Goal: Information Seeking & Learning: Learn about a topic

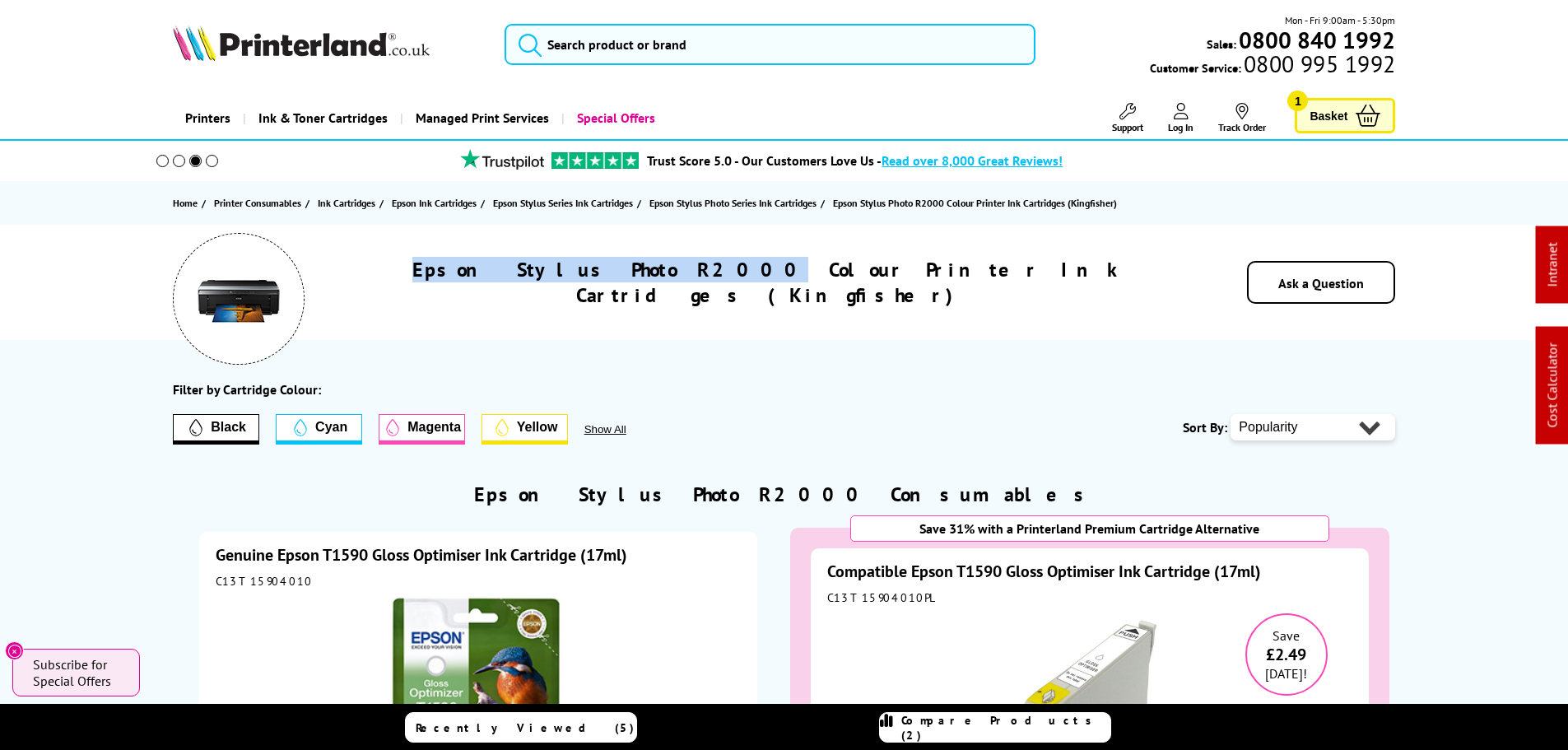
drag, startPoint x: 708, startPoint y: 281, endPoint x: 404, endPoint y: 289, distance: 304.1
click at [404, 290] on div "Epson Stylus Photo R2000 Colour Printer Ink Cartridges (Kingfisher)" at bounding box center [770, 282] width 832 height 51
copy h1 "Epson Stylus Photo R2000"
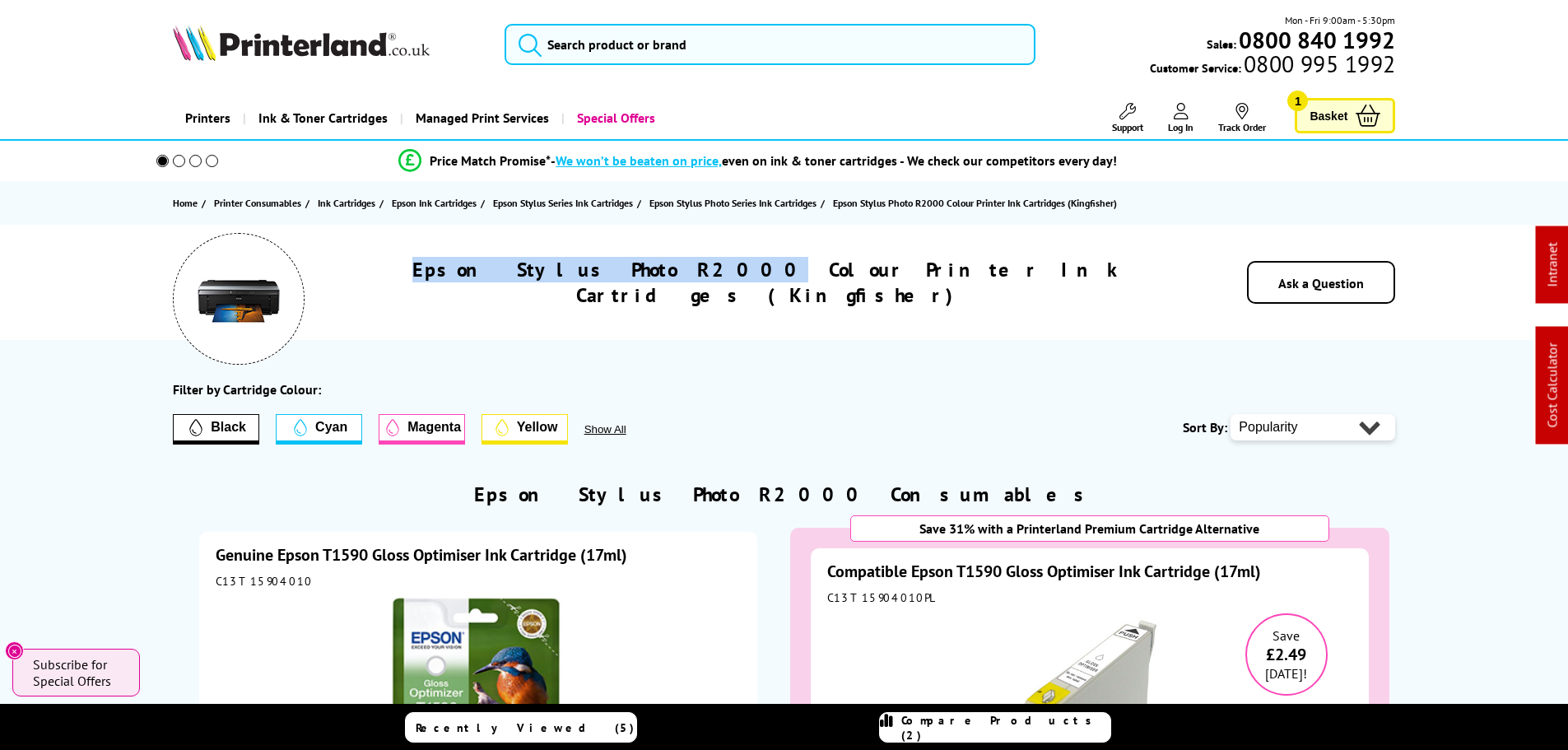
click at [662, 291] on h1 "Epson Stylus Photo R2000 Colour Printer Ink Cartridges (Kingfisher)" at bounding box center [770, 282] width 832 height 51
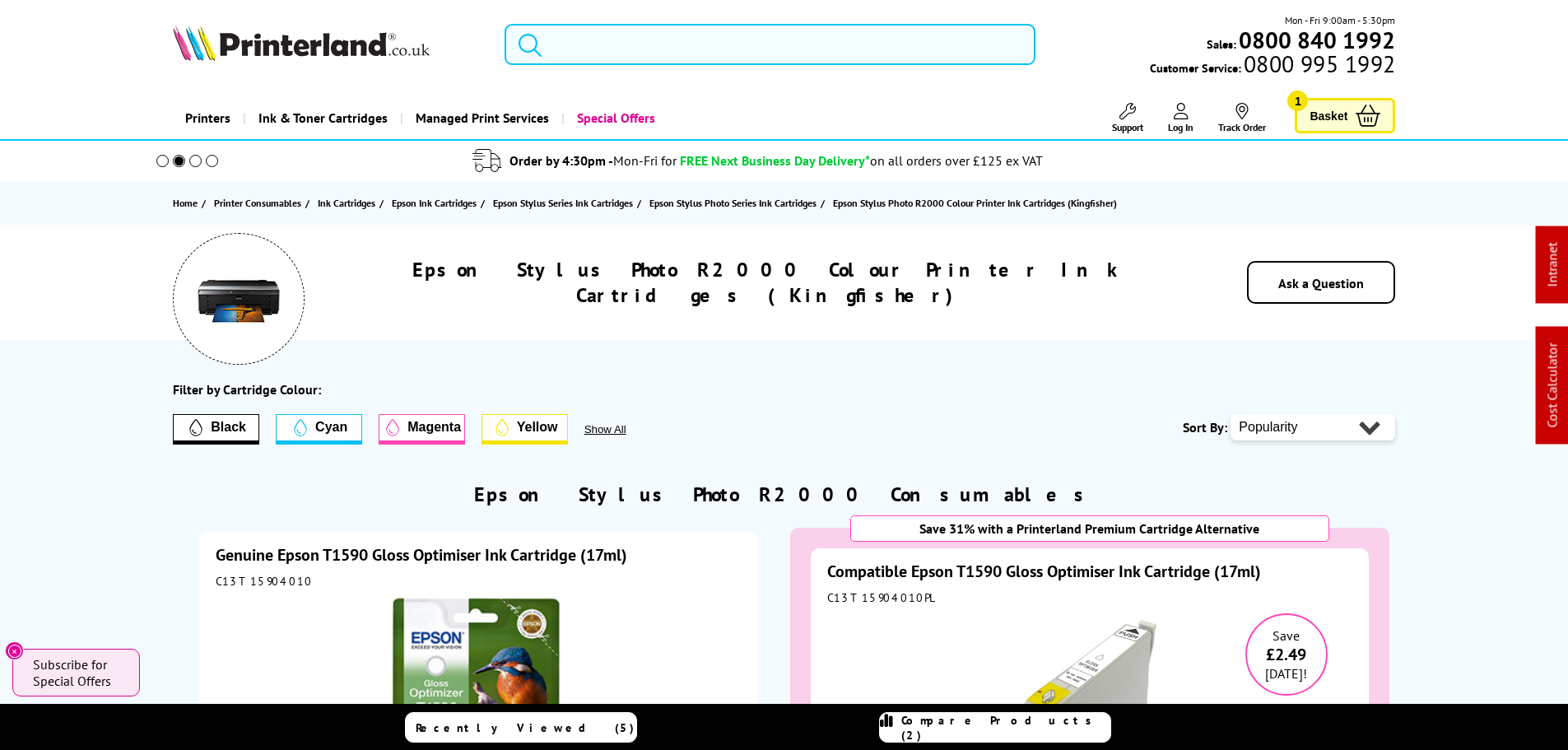
click at [627, 57] on input "search" at bounding box center [770, 44] width 531 height 41
paste input "R2000"
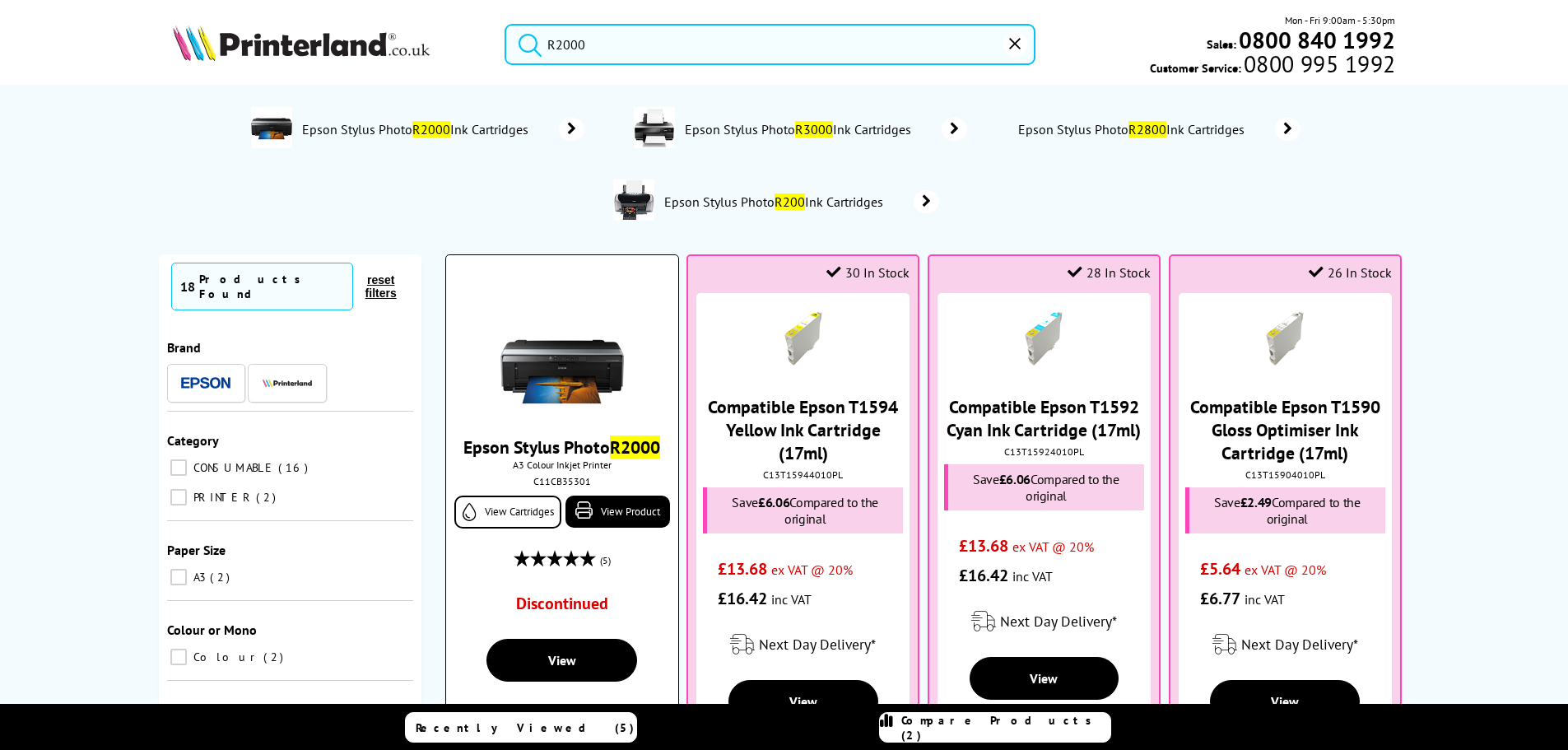
type input "R2000"
click at [556, 393] on img at bounding box center [561, 345] width 123 height 123
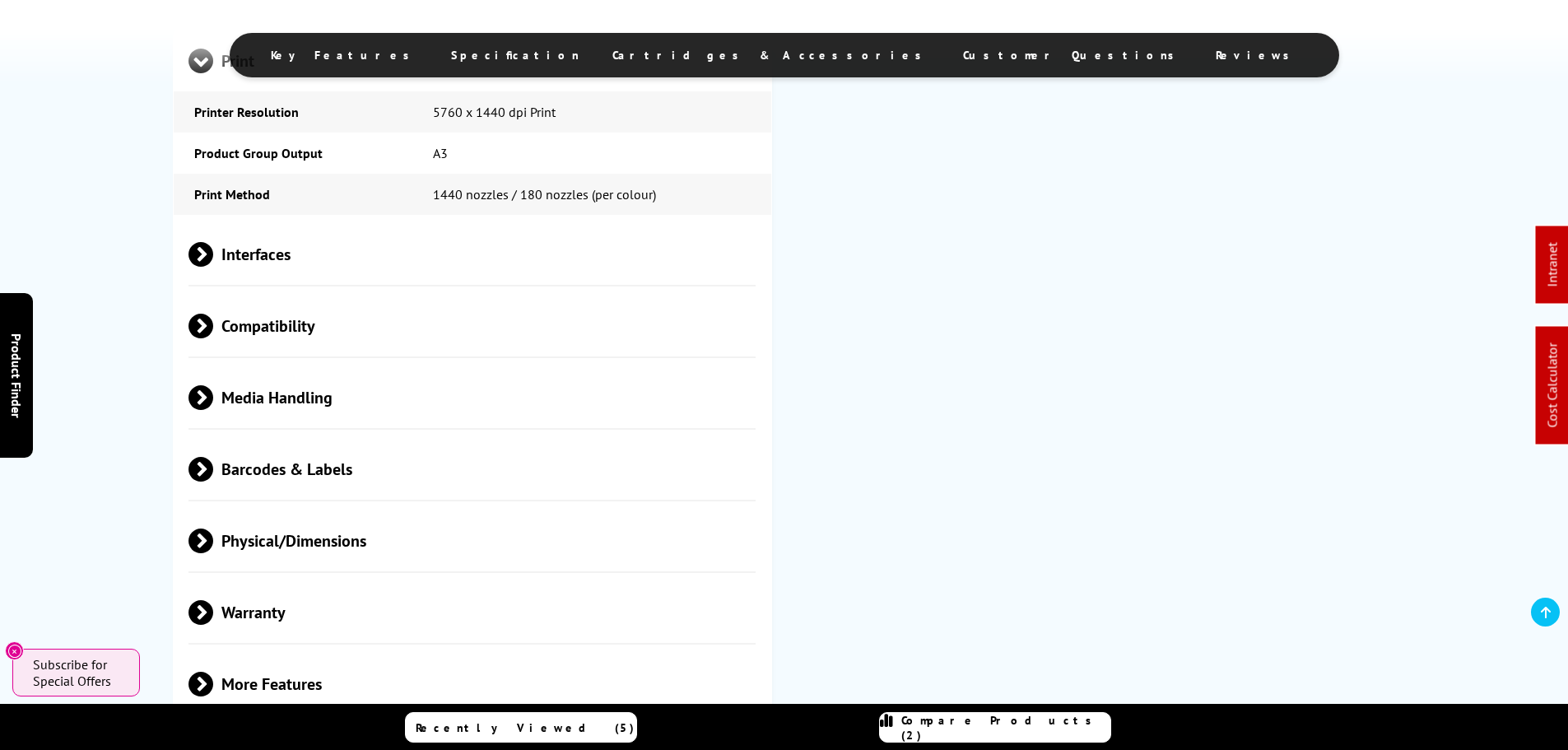
scroll to position [1316, 0]
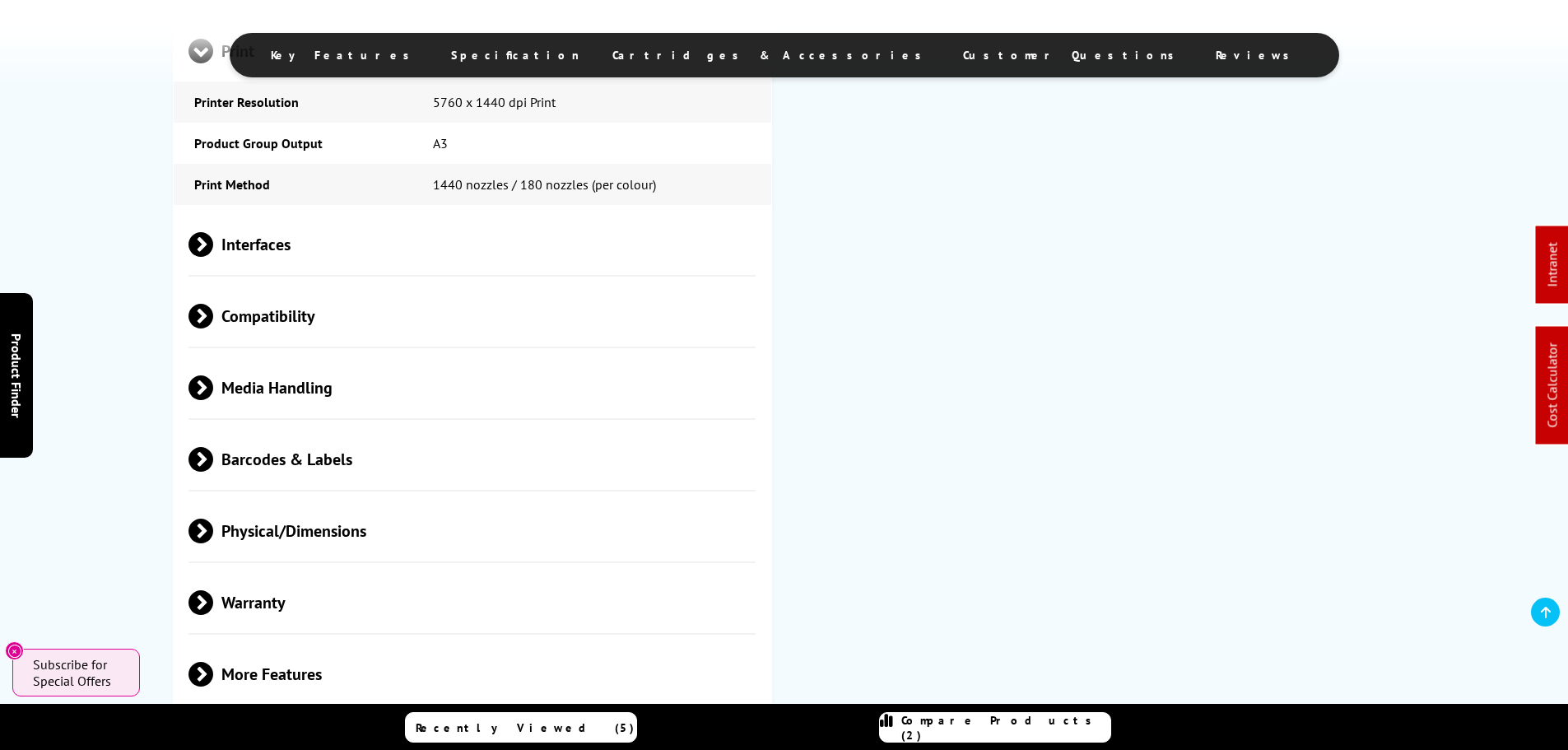
click at [289, 391] on span "Media Handling" at bounding box center [472, 387] width 567 height 62
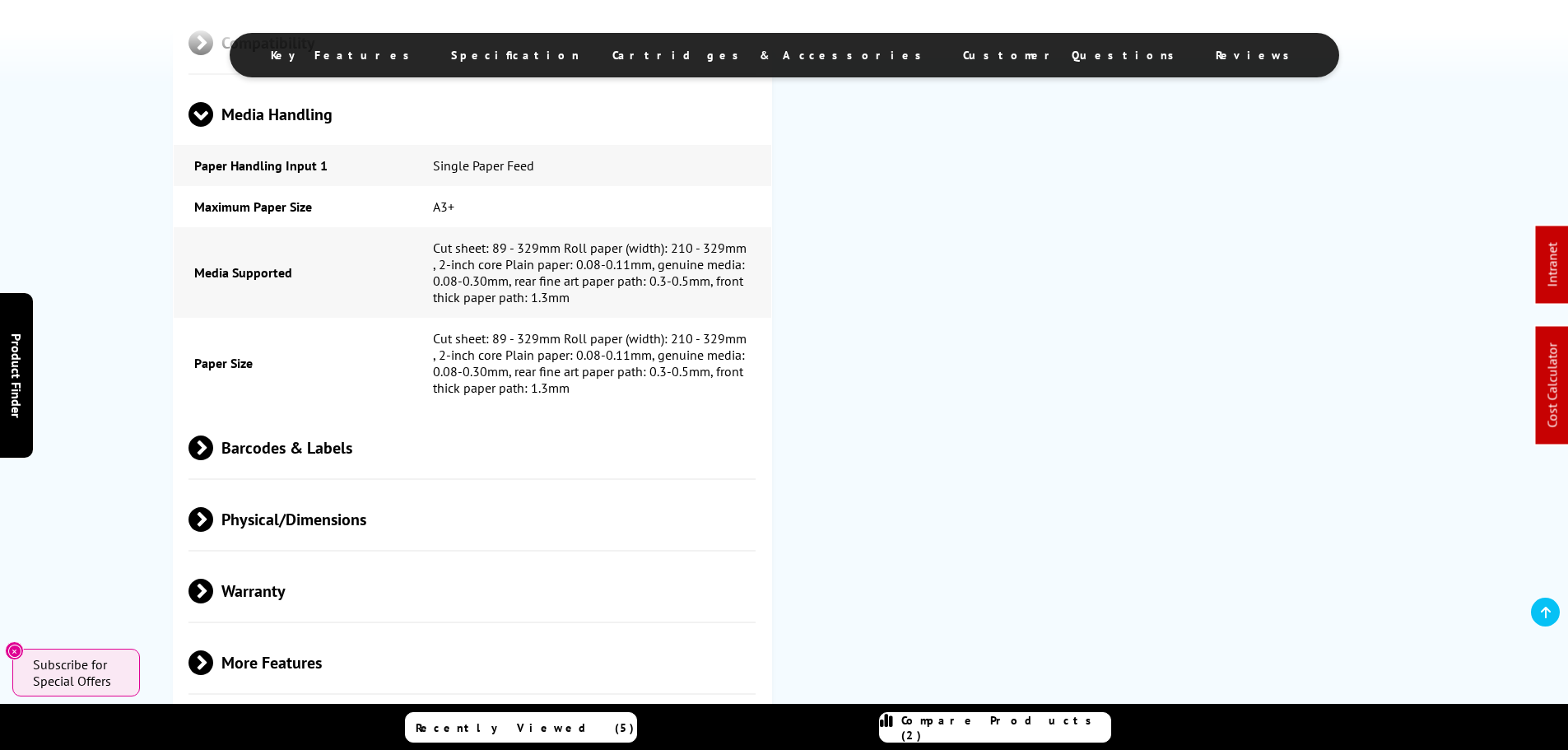
scroll to position [1646, 0]
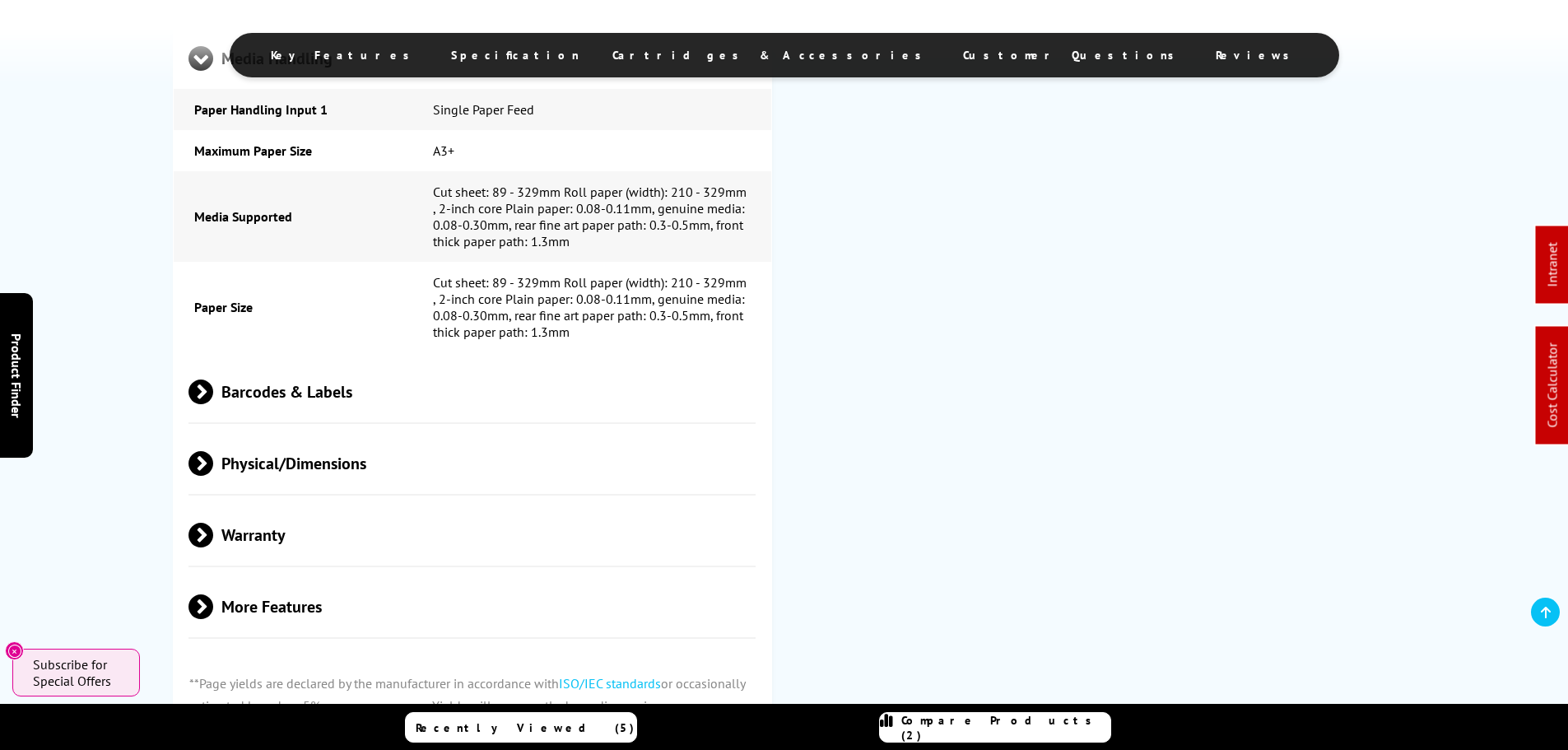
click at [285, 388] on span "Barcodes & Labels" at bounding box center [472, 391] width 567 height 62
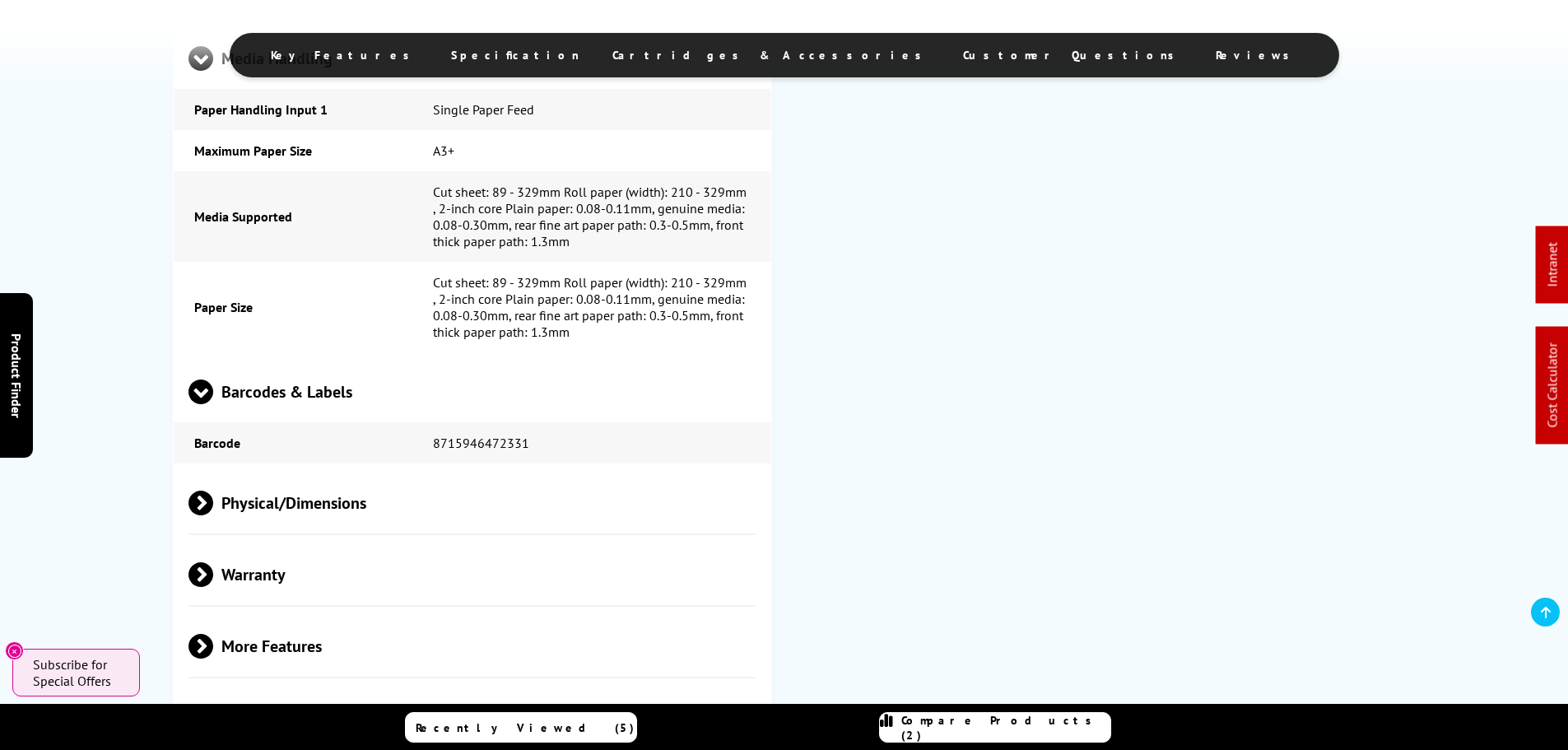
click at [285, 388] on span "Barcodes & Labels" at bounding box center [472, 391] width 567 height 62
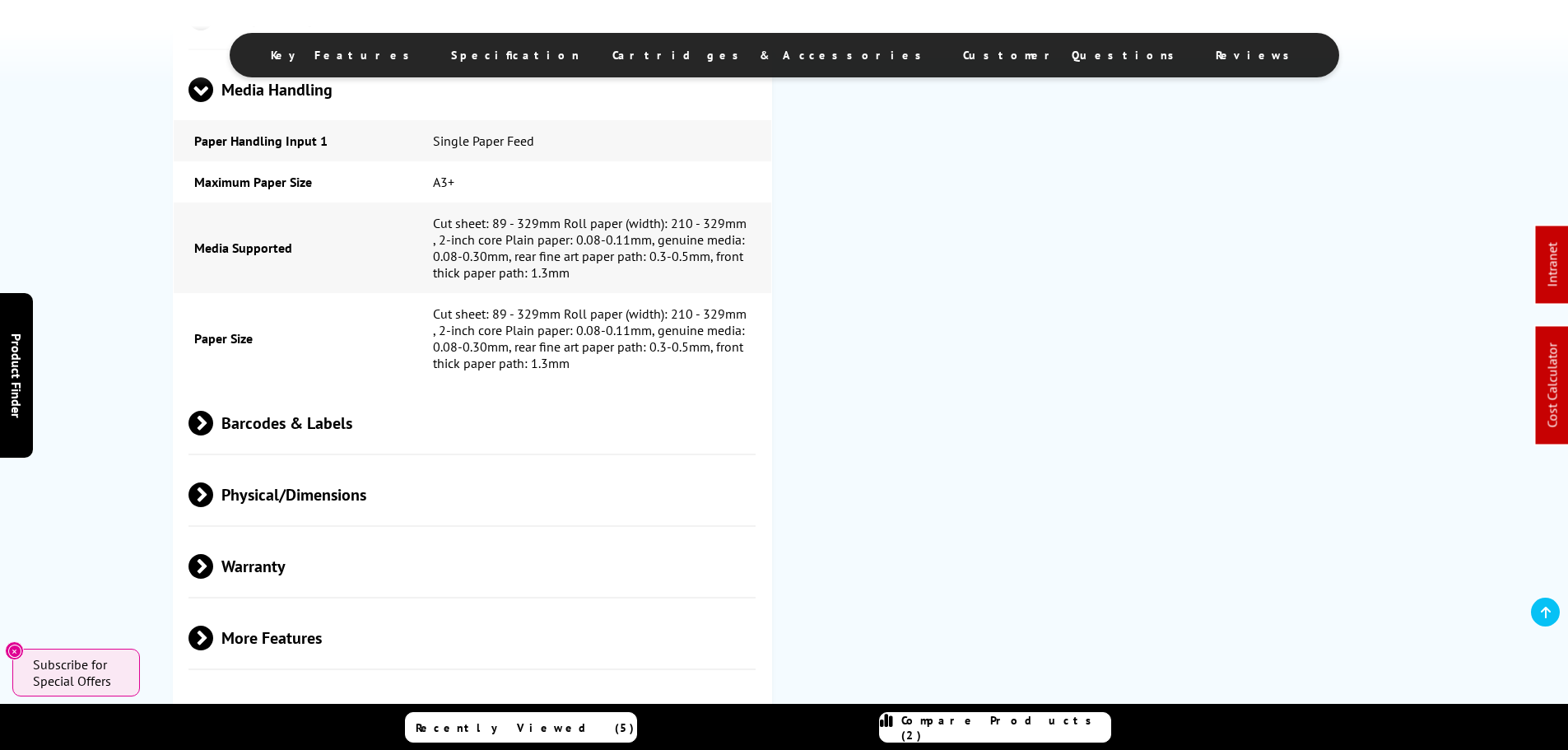
scroll to position [1728, 0]
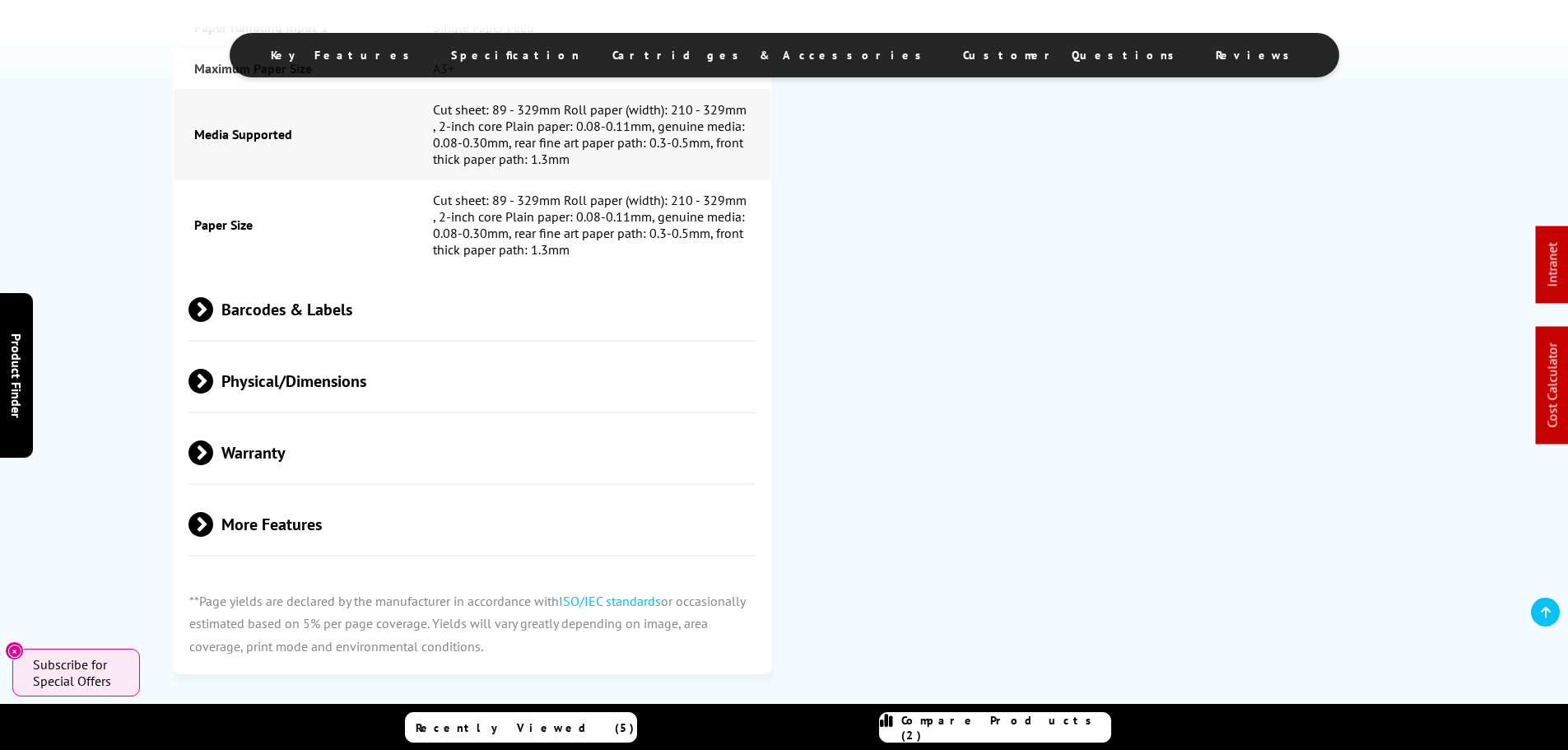
click at [292, 310] on span "Barcodes & Labels" at bounding box center [472, 309] width 567 height 62
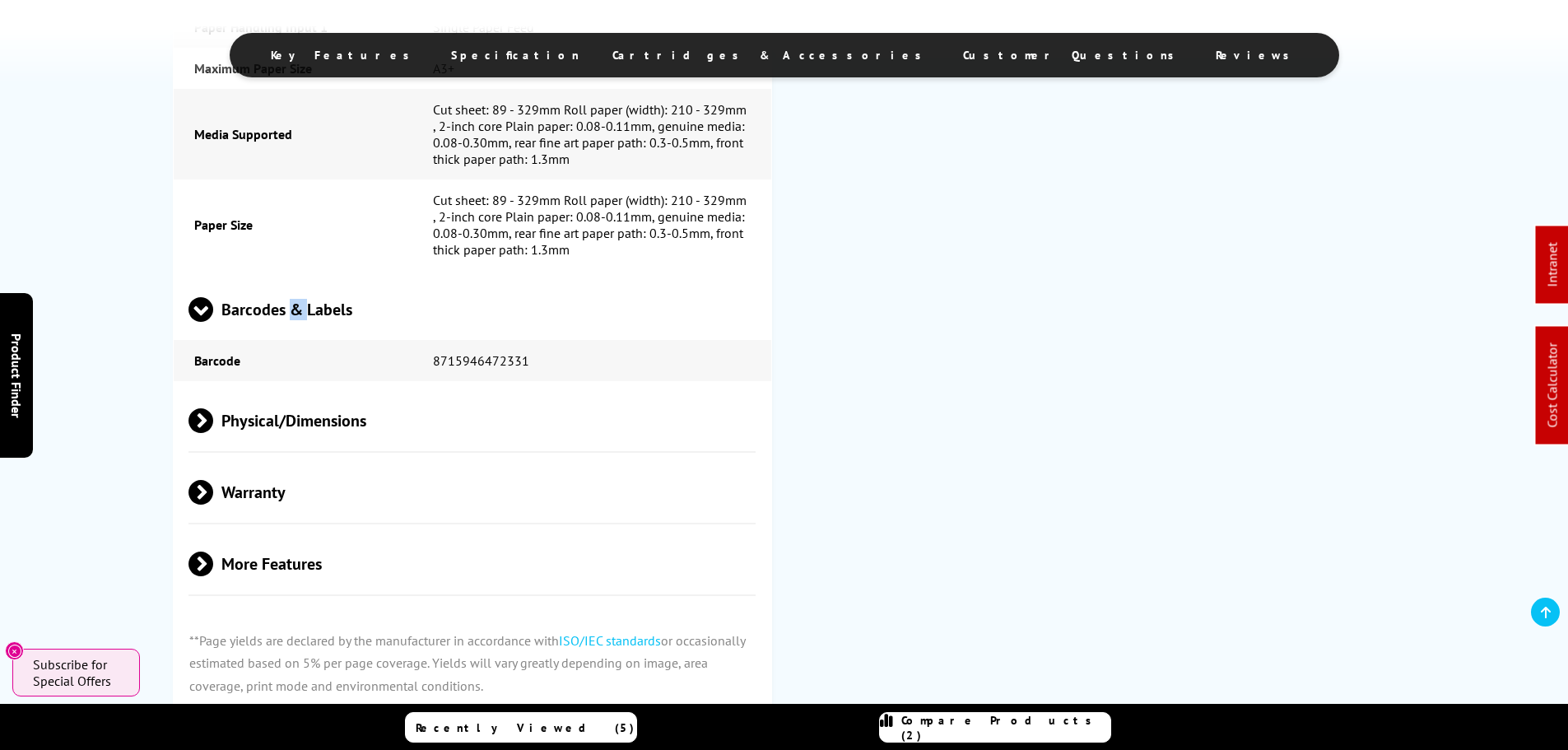
click at [292, 310] on span "Barcodes & Labels" at bounding box center [472, 309] width 567 height 62
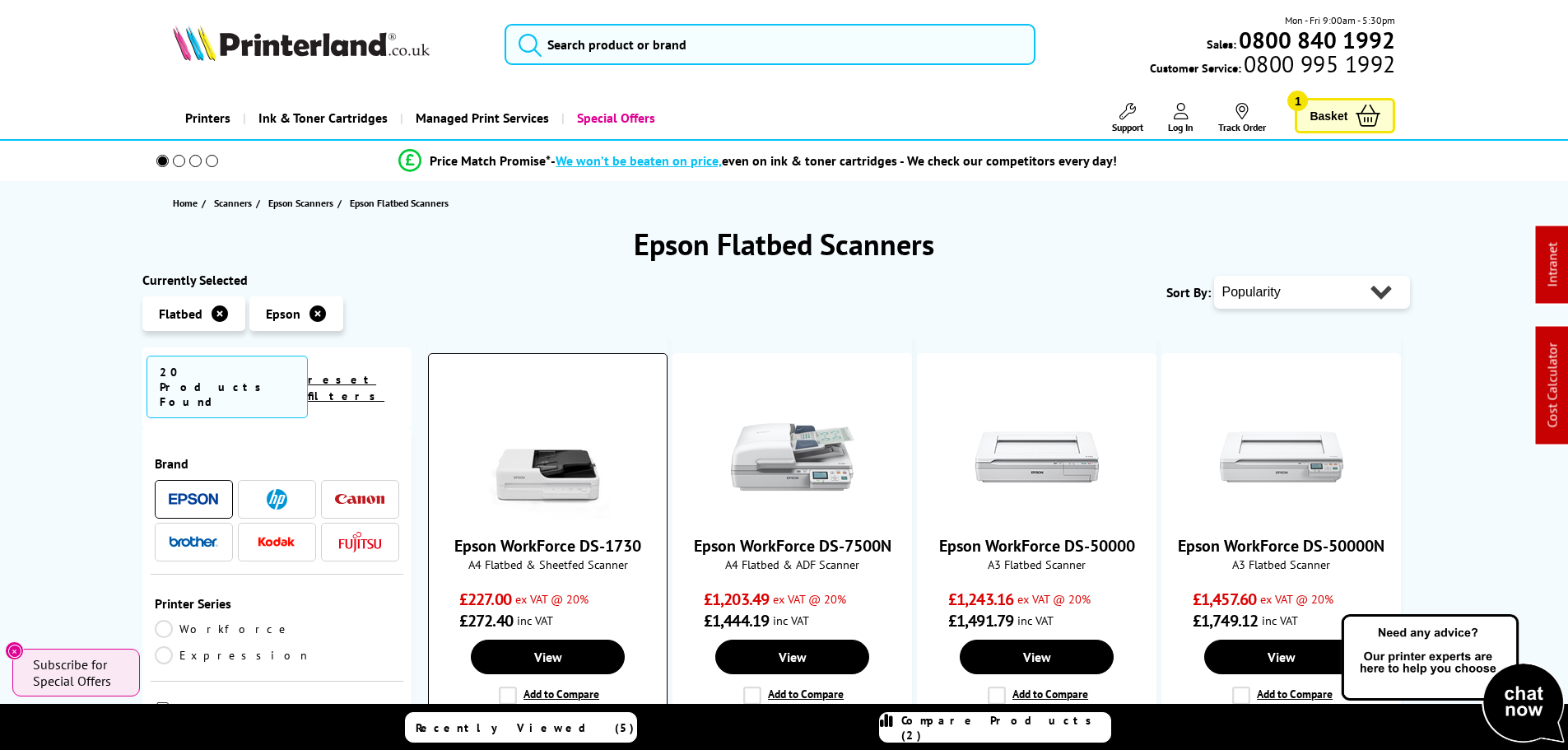
click at [553, 473] on img at bounding box center [548, 456] width 123 height 123
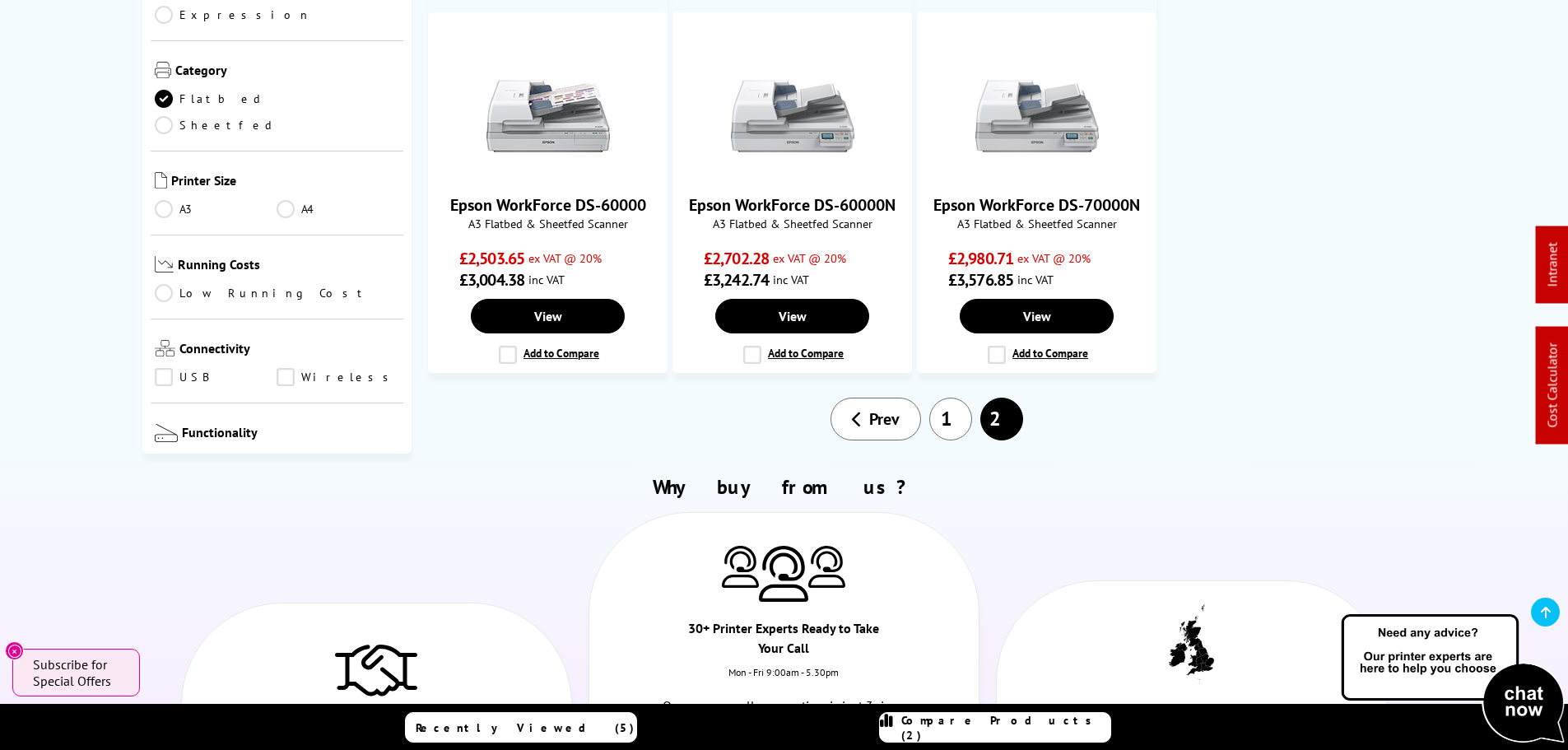
scroll to position [741, 0]
click at [941, 414] on link "1" at bounding box center [950, 419] width 42 height 42
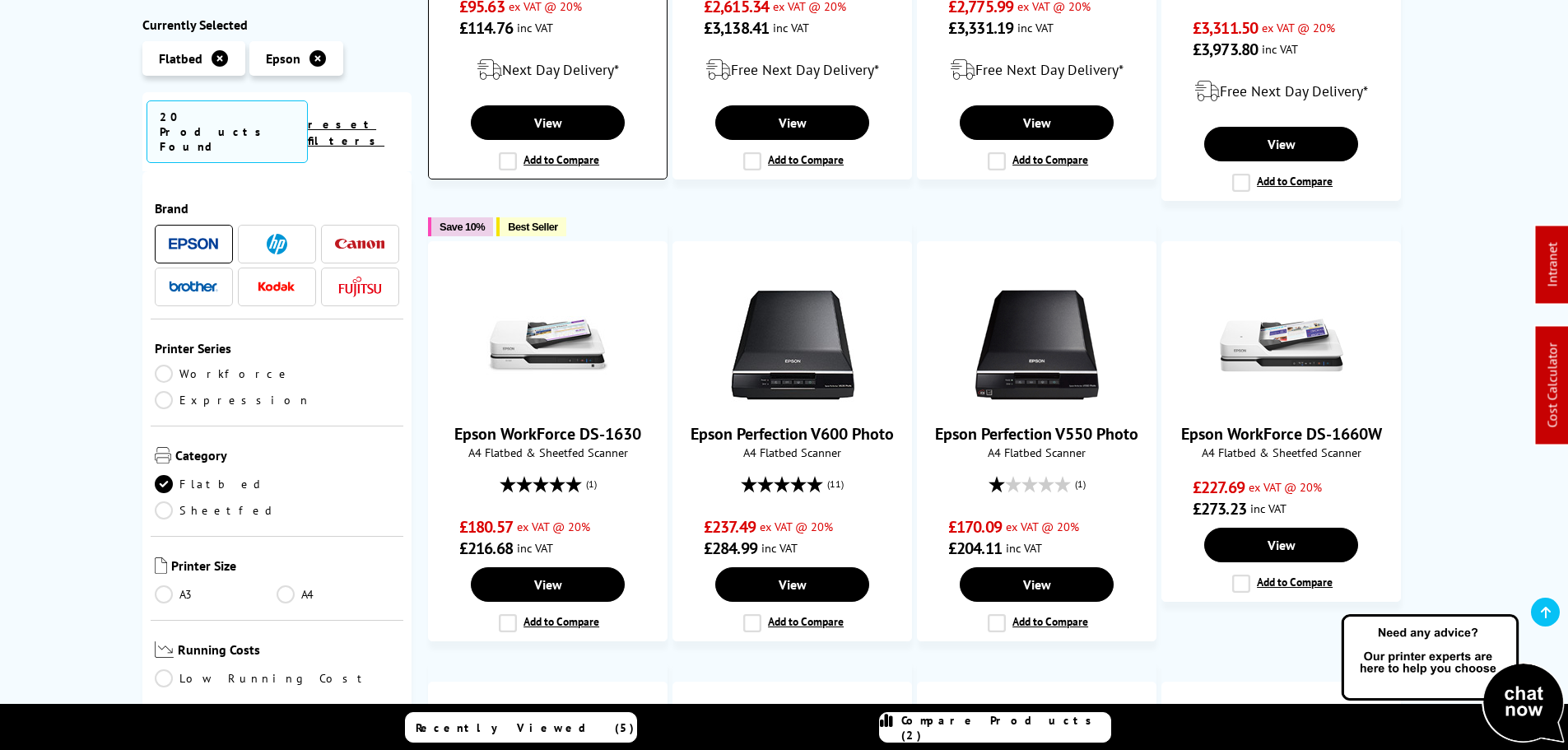
scroll to position [330, 0]
